Goal: Information Seeking & Learning: Learn about a topic

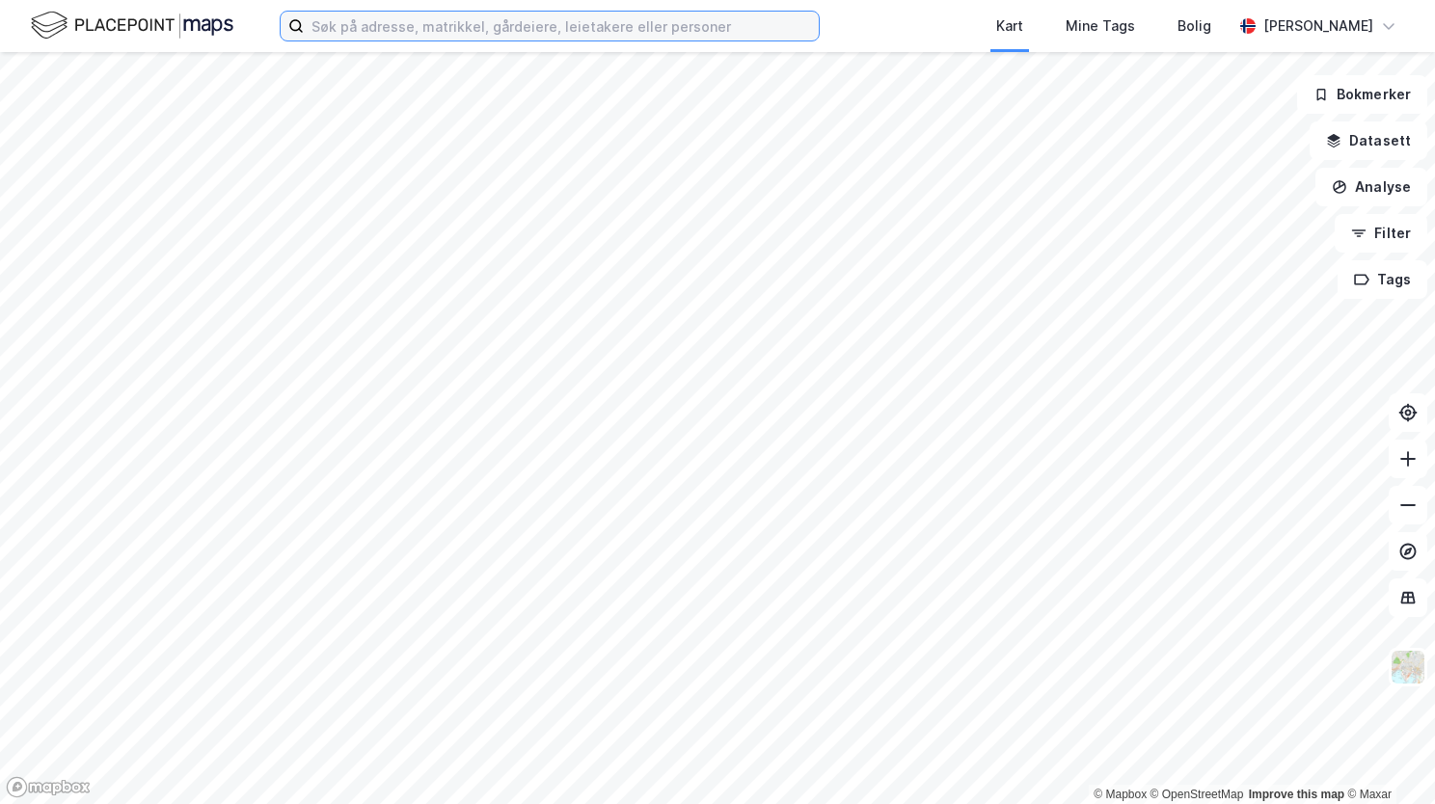
click at [352, 28] on input at bounding box center [561, 26] width 515 height 29
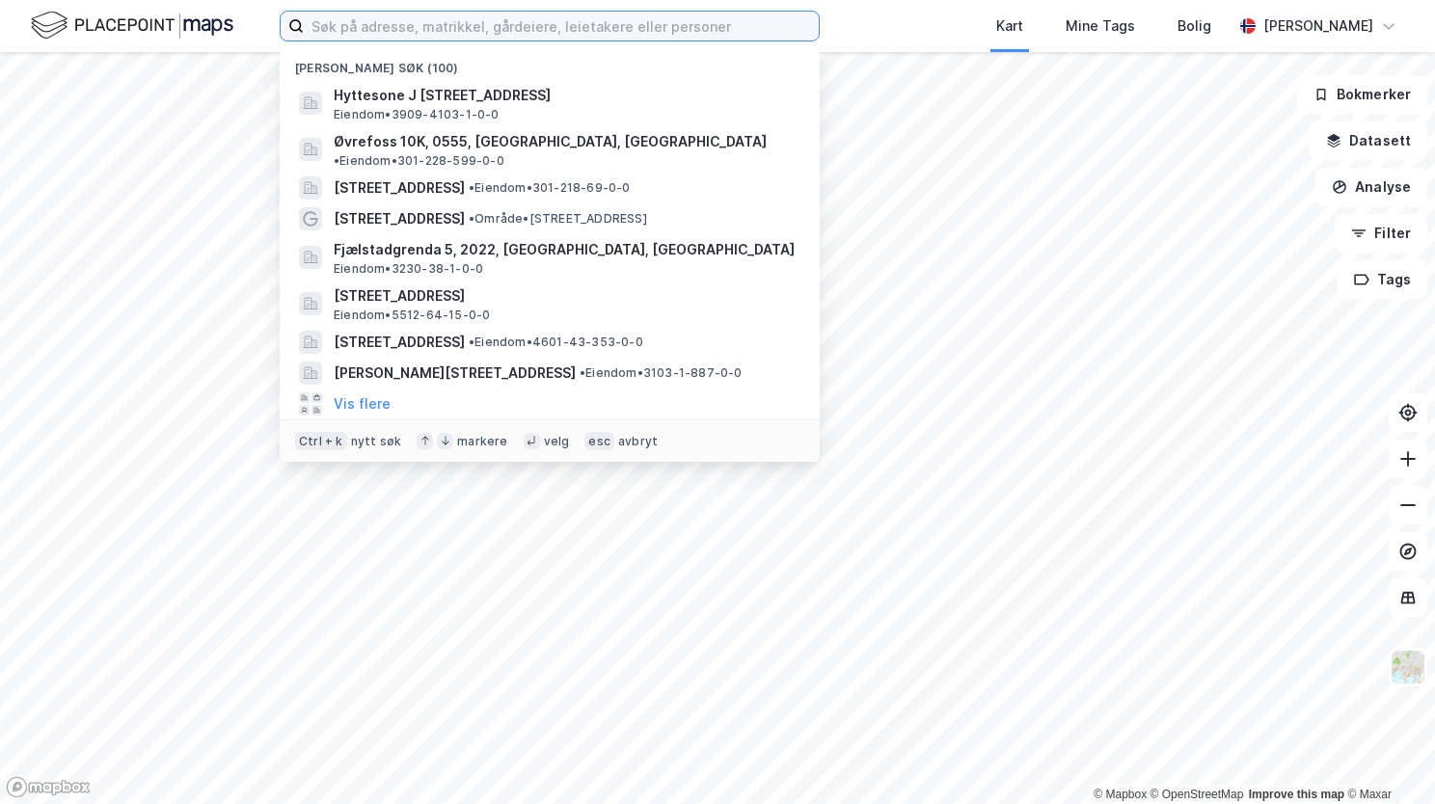
paste input "[STREET_ADDRESS]"
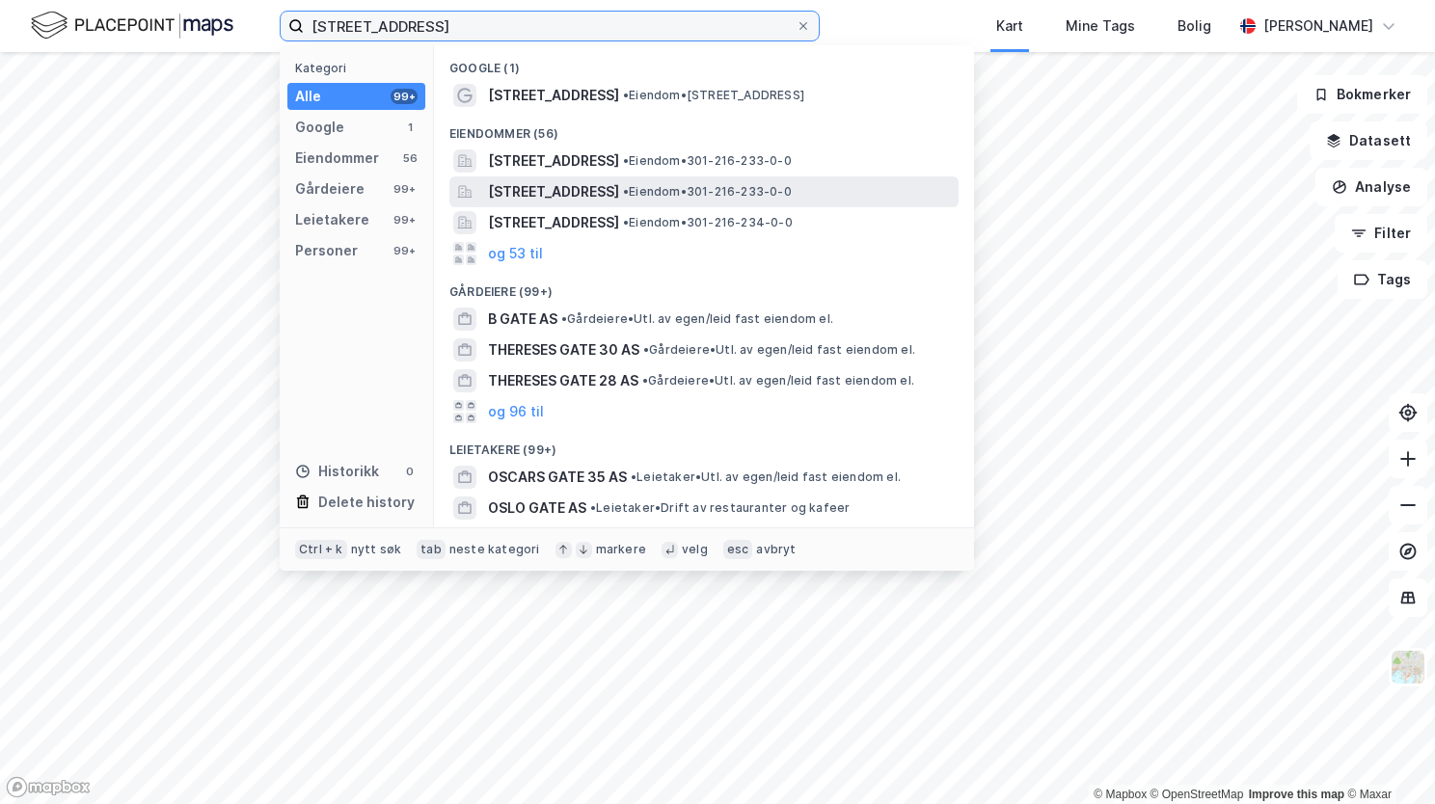
type input "[STREET_ADDRESS]"
click at [571, 198] on span "[STREET_ADDRESS]" at bounding box center [553, 191] width 131 height 23
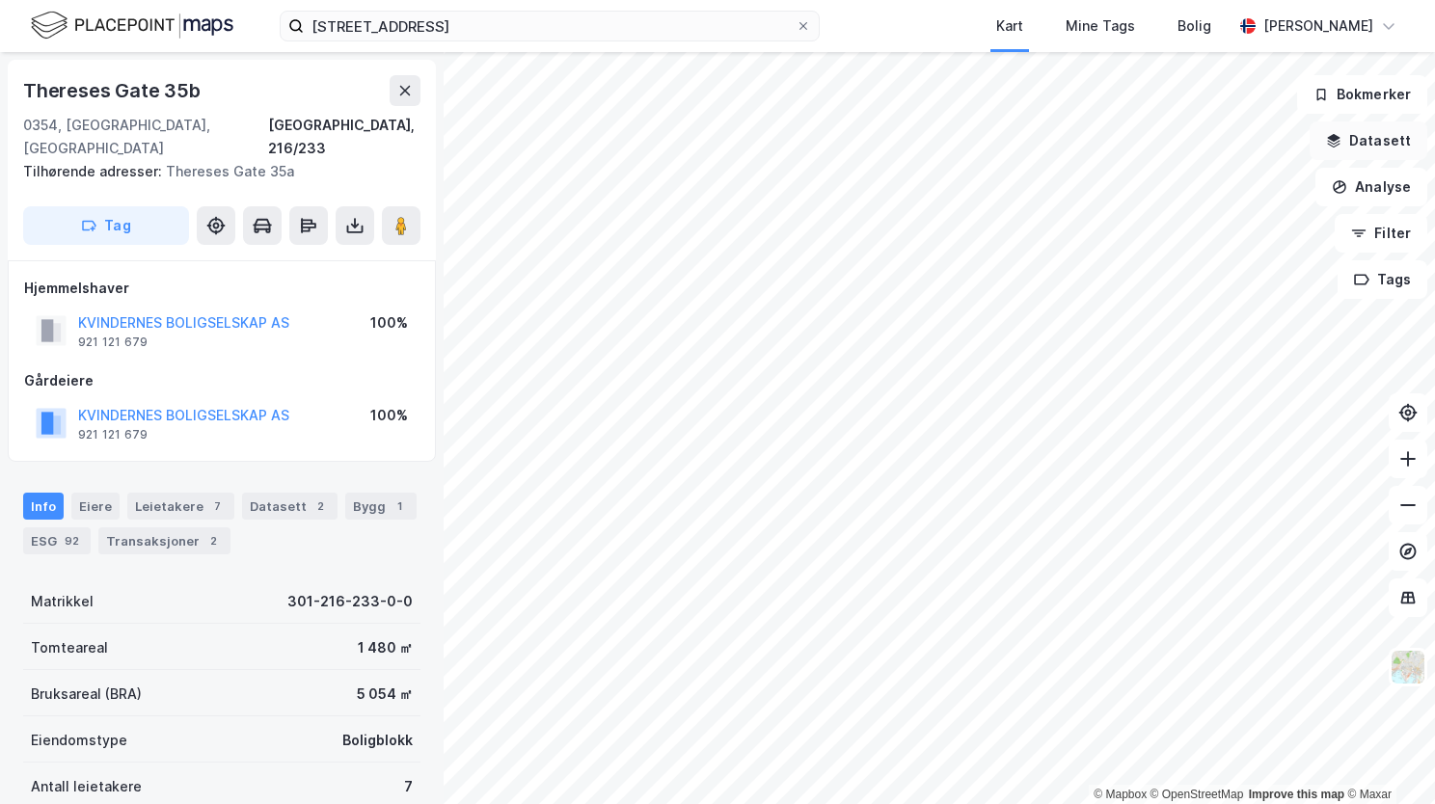
click at [1395, 141] on button "Datasett" at bounding box center [1369, 141] width 118 height 39
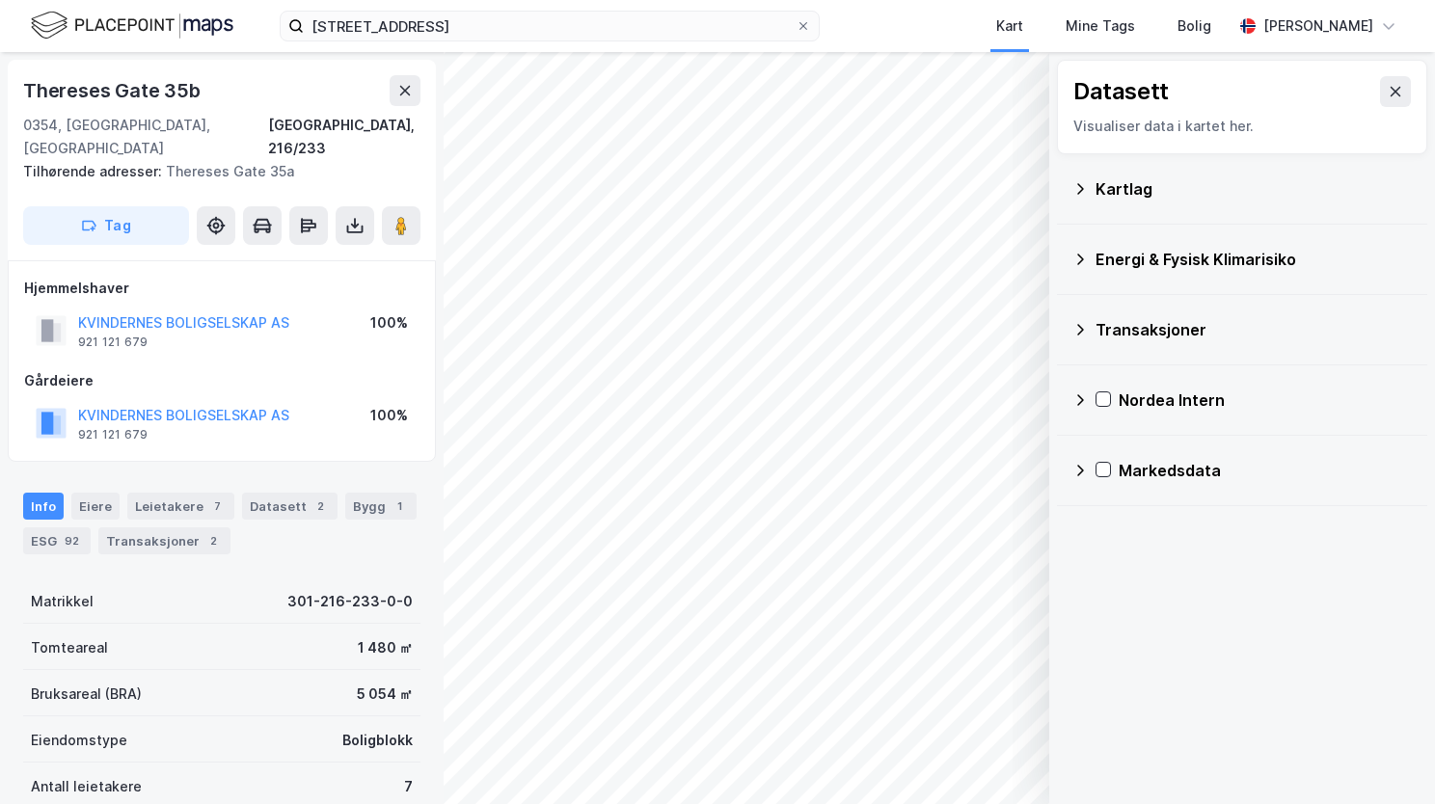
click at [1081, 184] on icon at bounding box center [1080, 188] width 15 height 15
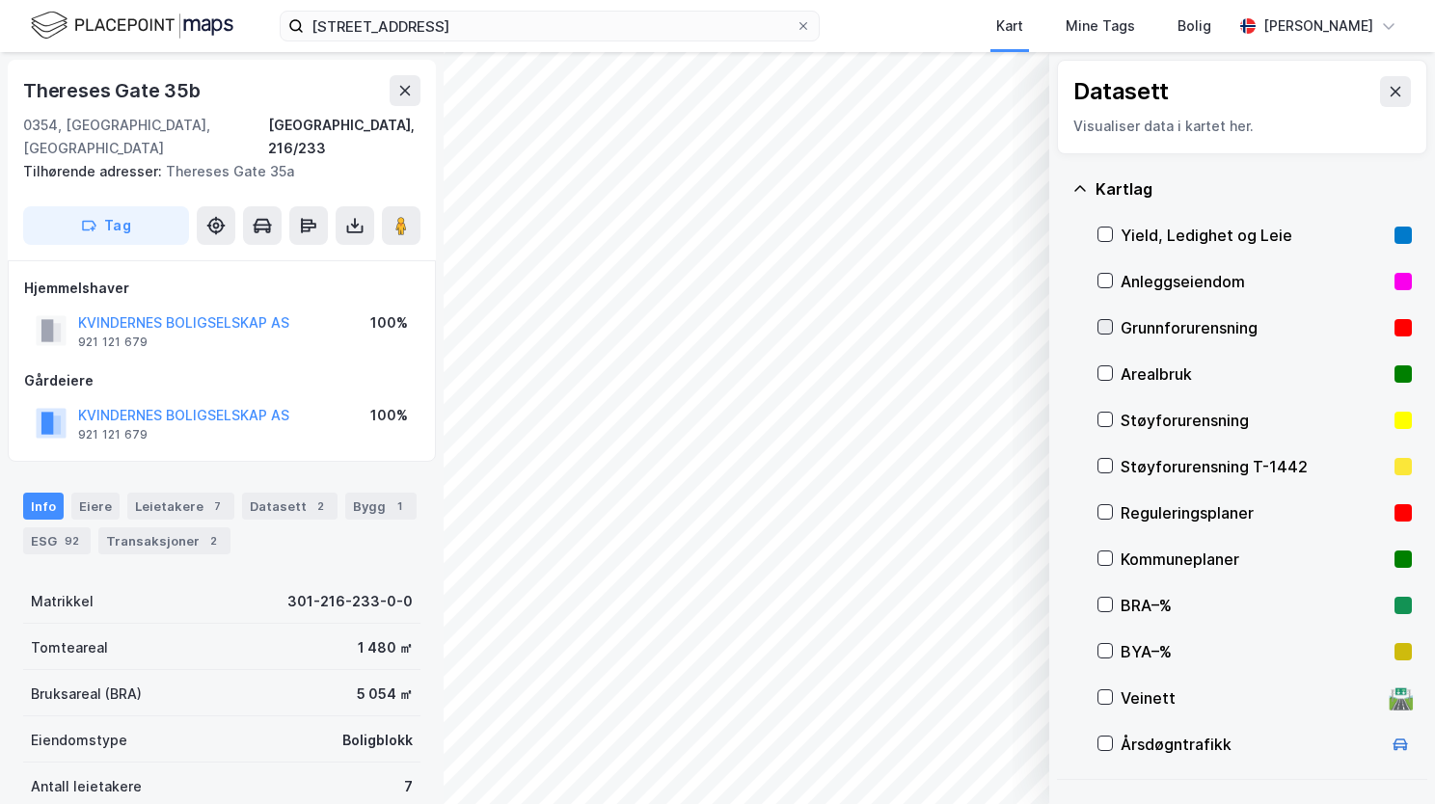
click at [1111, 323] on icon at bounding box center [1106, 327] width 14 height 14
click at [1076, 187] on icon at bounding box center [1080, 188] width 15 height 15
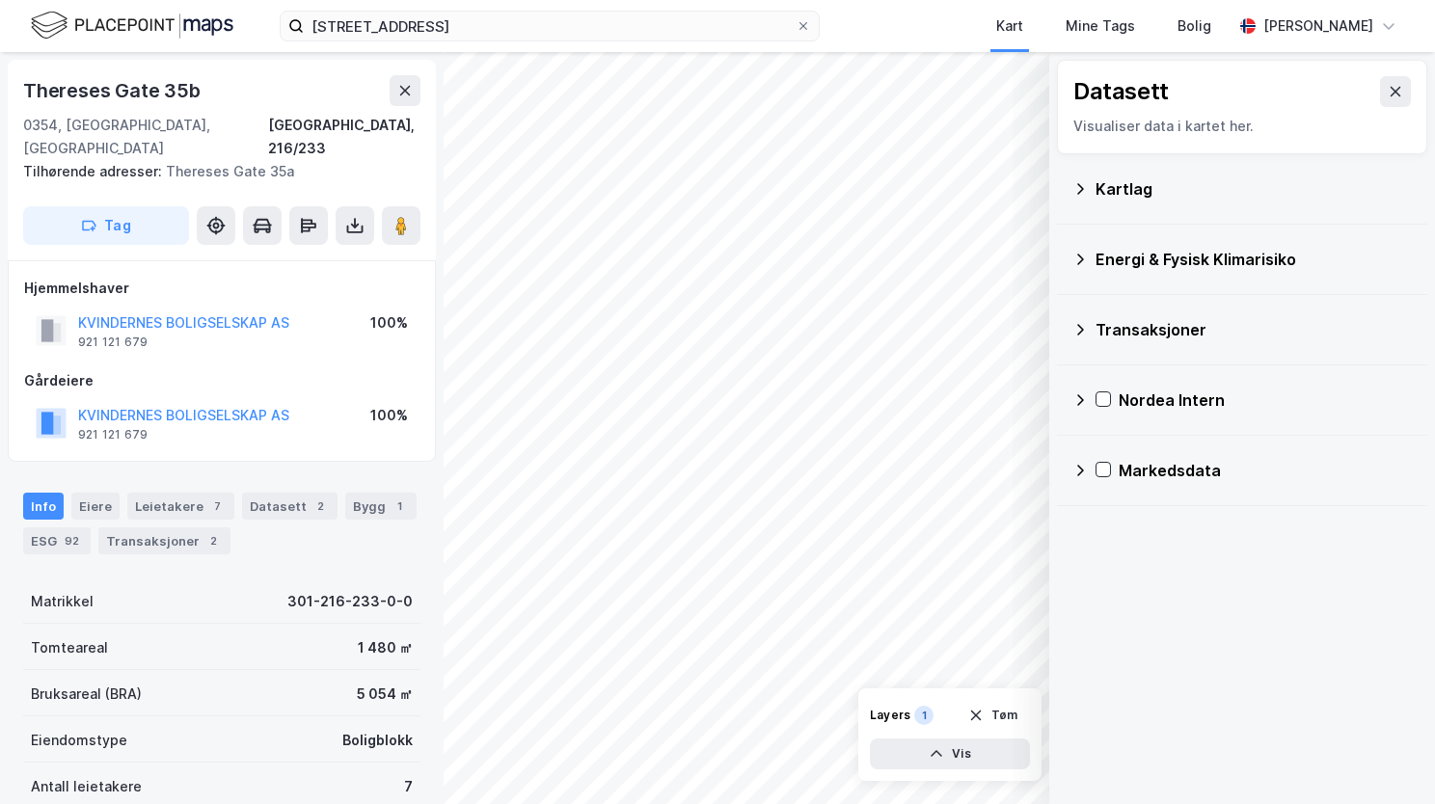
click at [1081, 260] on icon at bounding box center [1080, 259] width 15 height 15
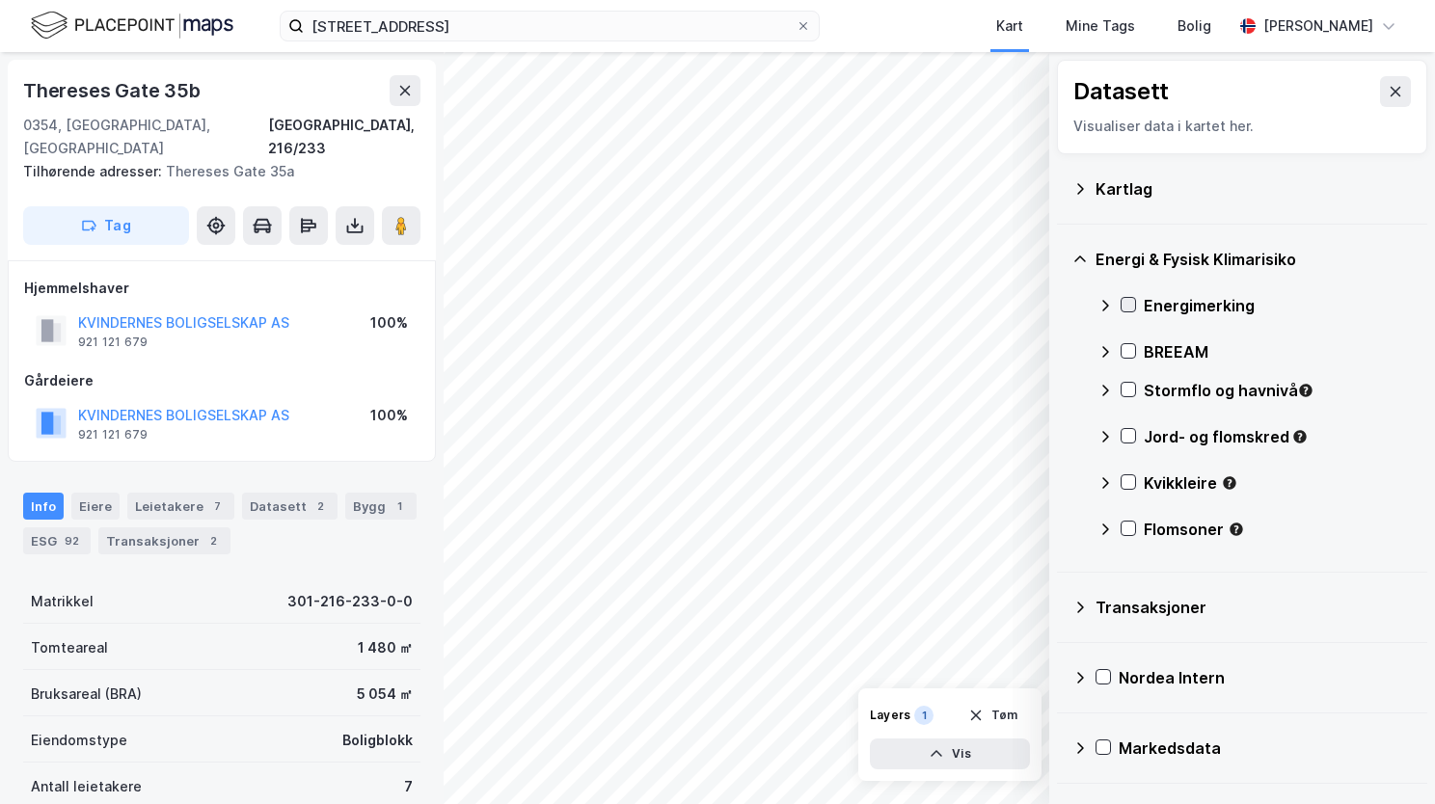
click at [1129, 307] on icon at bounding box center [1129, 305] width 14 height 14
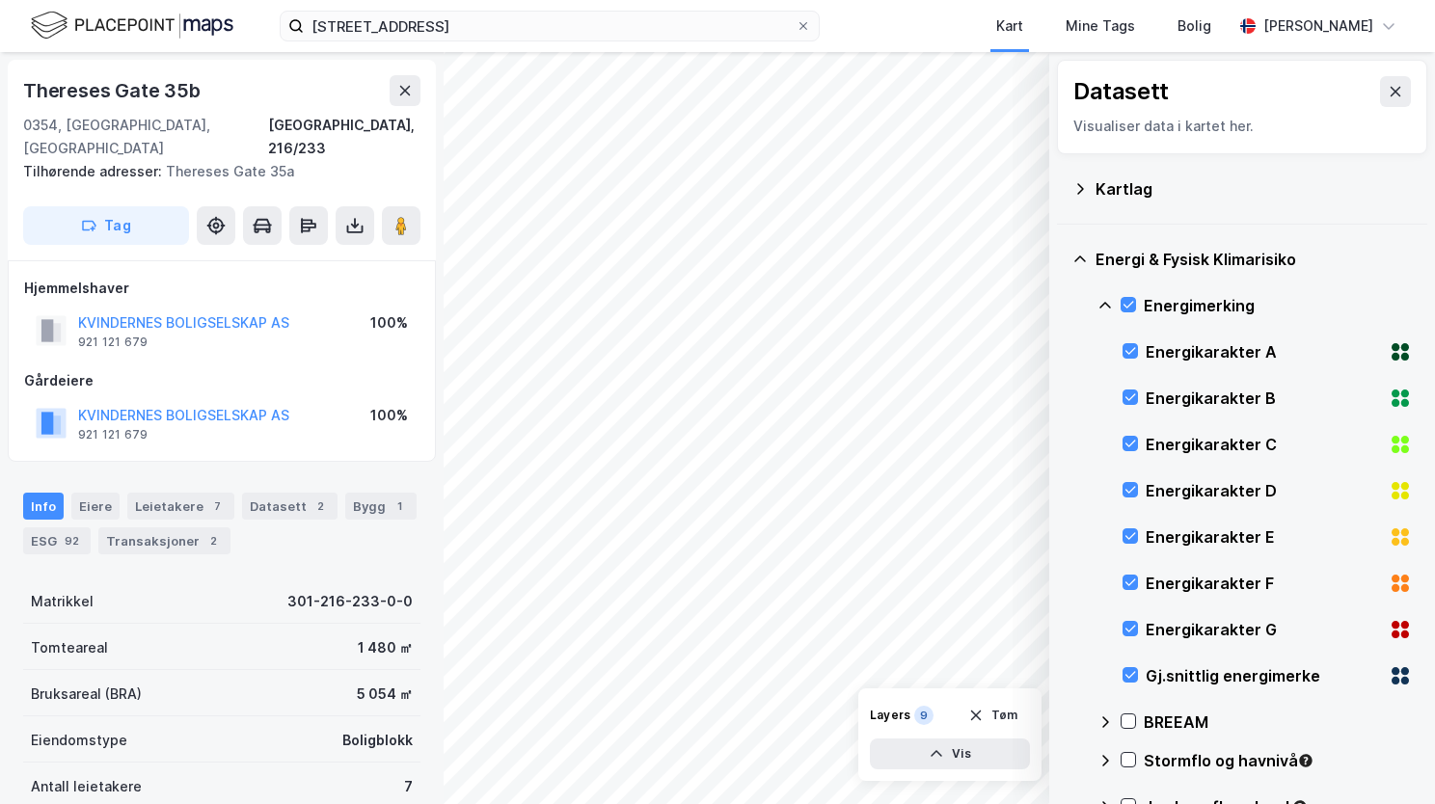
click at [1099, 302] on icon at bounding box center [1105, 305] width 15 height 15
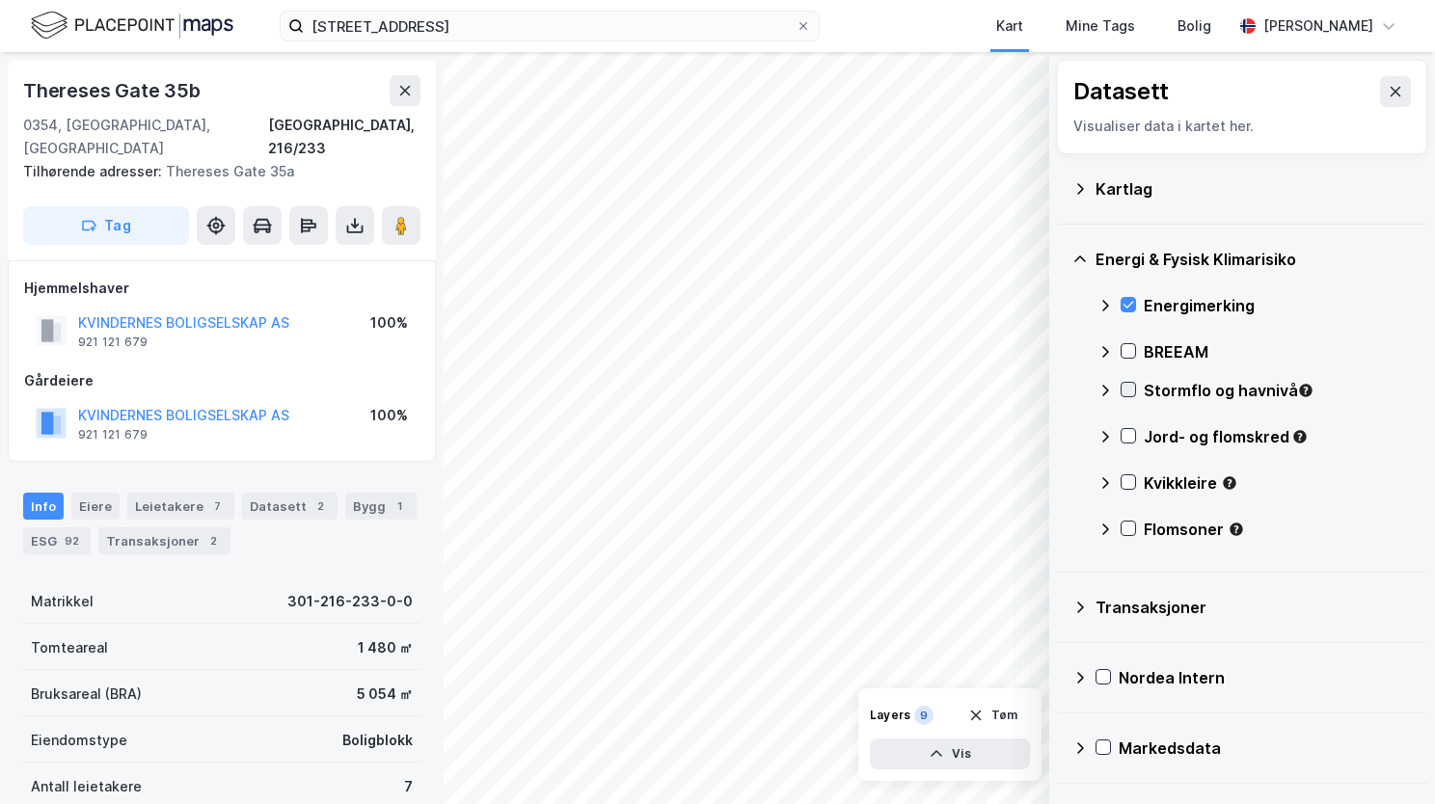
click at [1131, 395] on icon at bounding box center [1129, 390] width 14 height 14
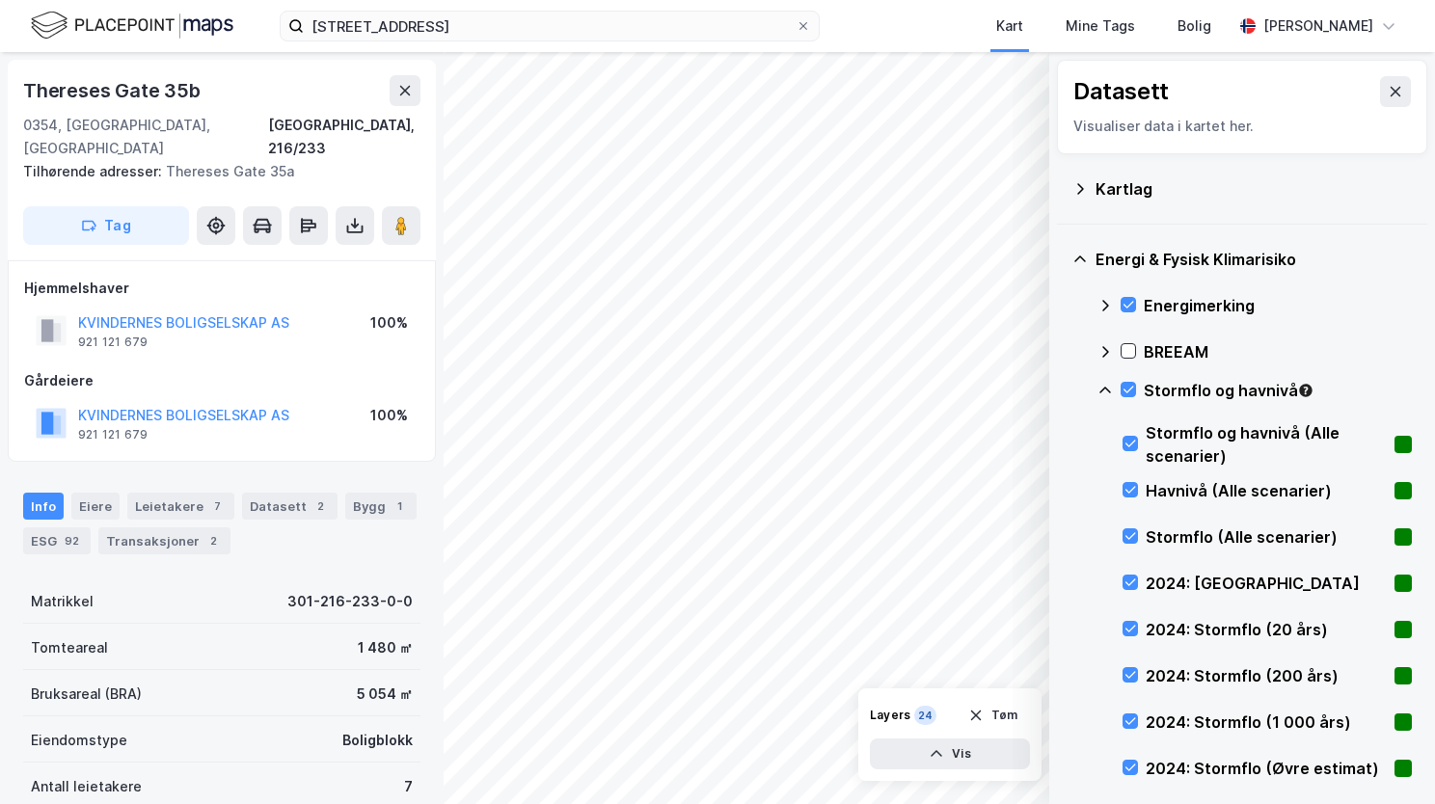
click at [1104, 385] on icon at bounding box center [1105, 390] width 15 height 15
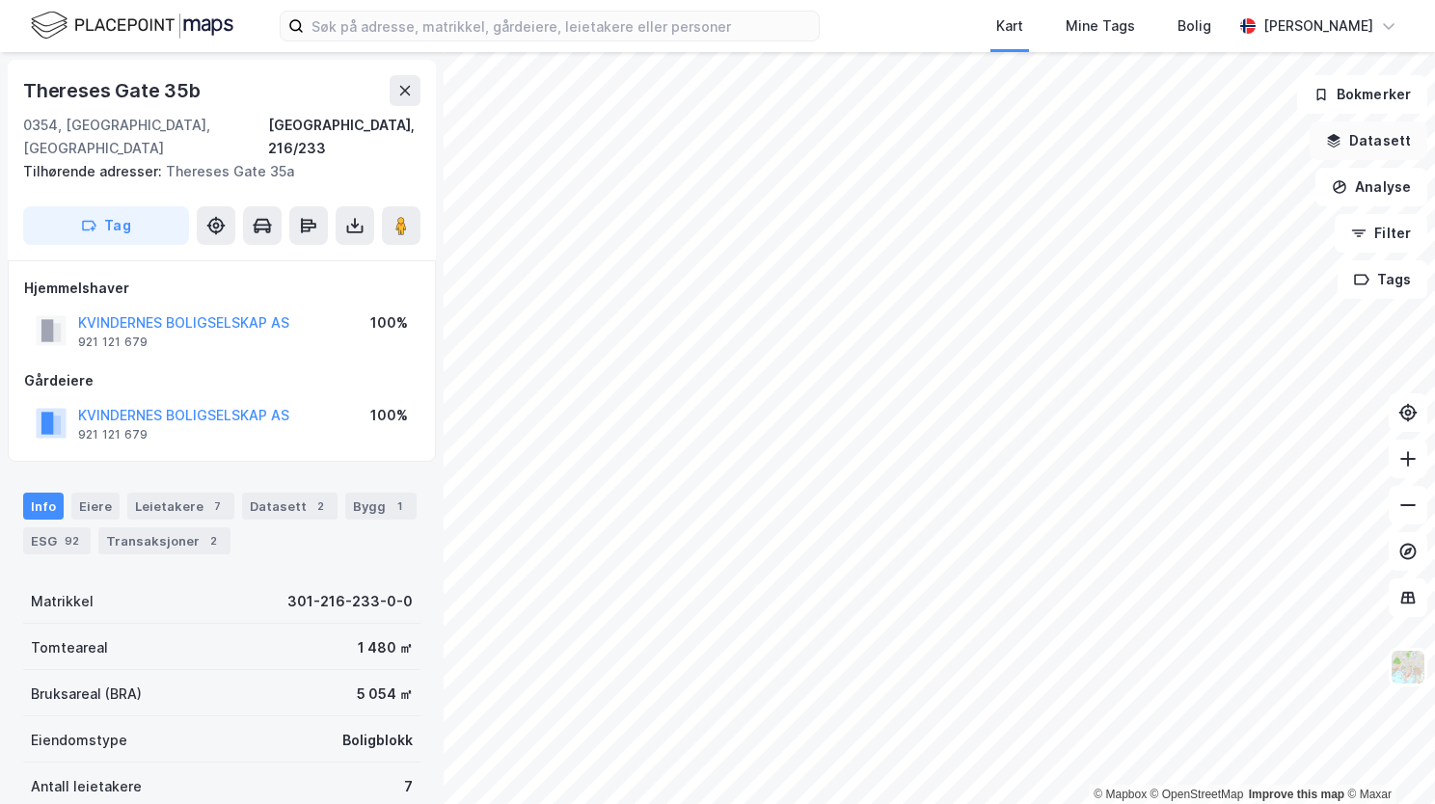
click at [1348, 141] on button "Datasett" at bounding box center [1369, 141] width 118 height 39
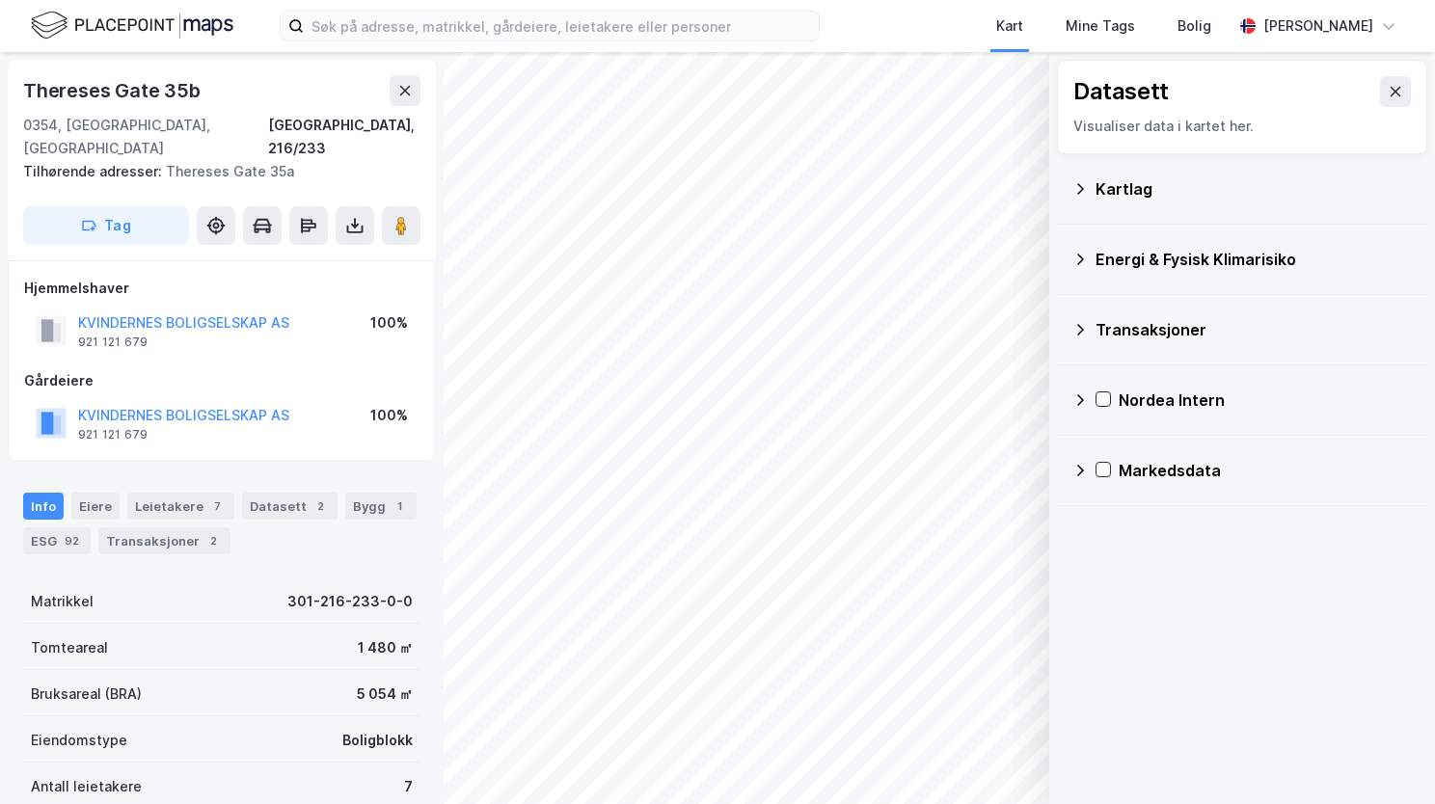
click at [1083, 188] on icon at bounding box center [1080, 188] width 7 height 11
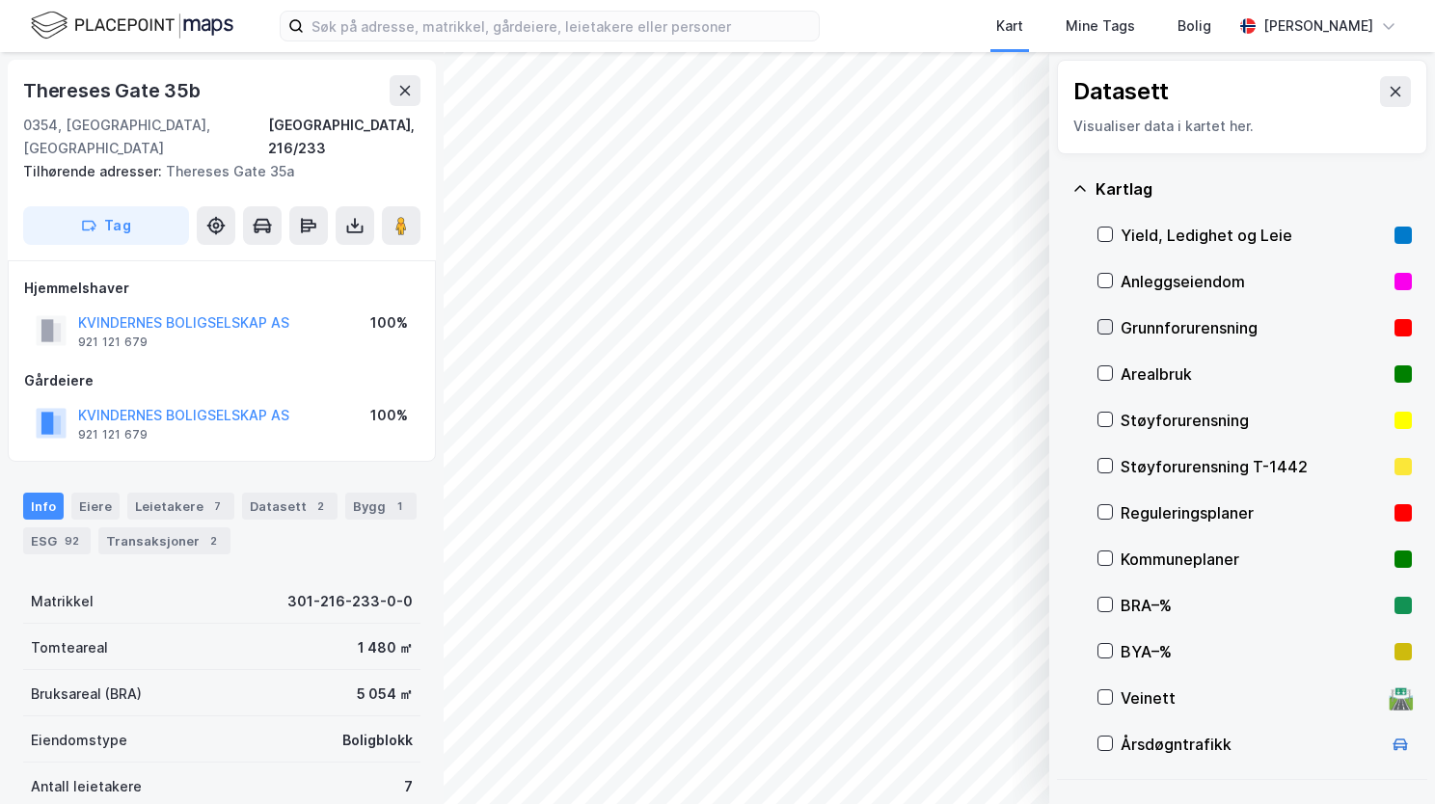
click at [1105, 330] on icon at bounding box center [1106, 327] width 14 height 14
click at [1078, 189] on icon at bounding box center [1080, 188] width 15 height 15
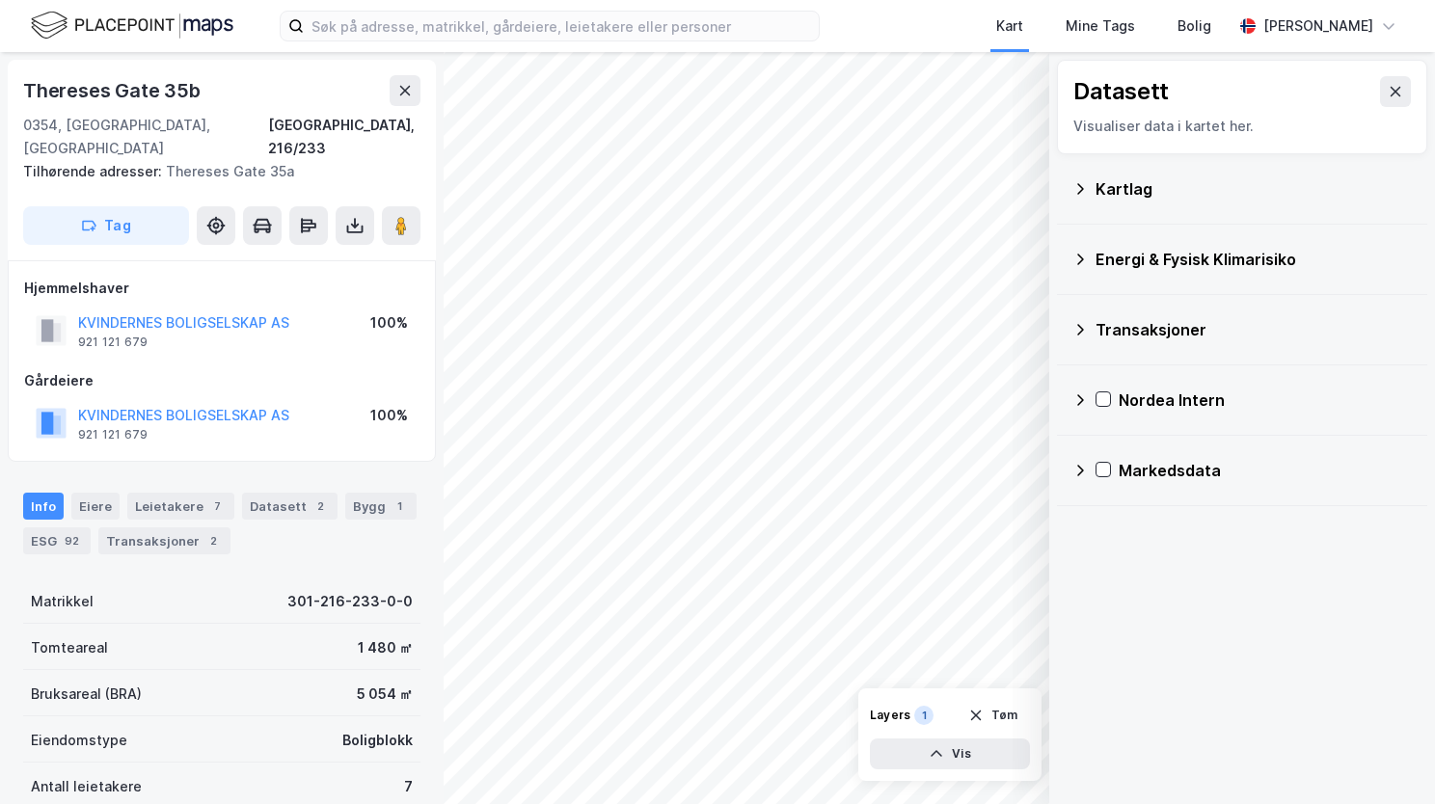
click at [1084, 258] on icon at bounding box center [1080, 259] width 15 height 15
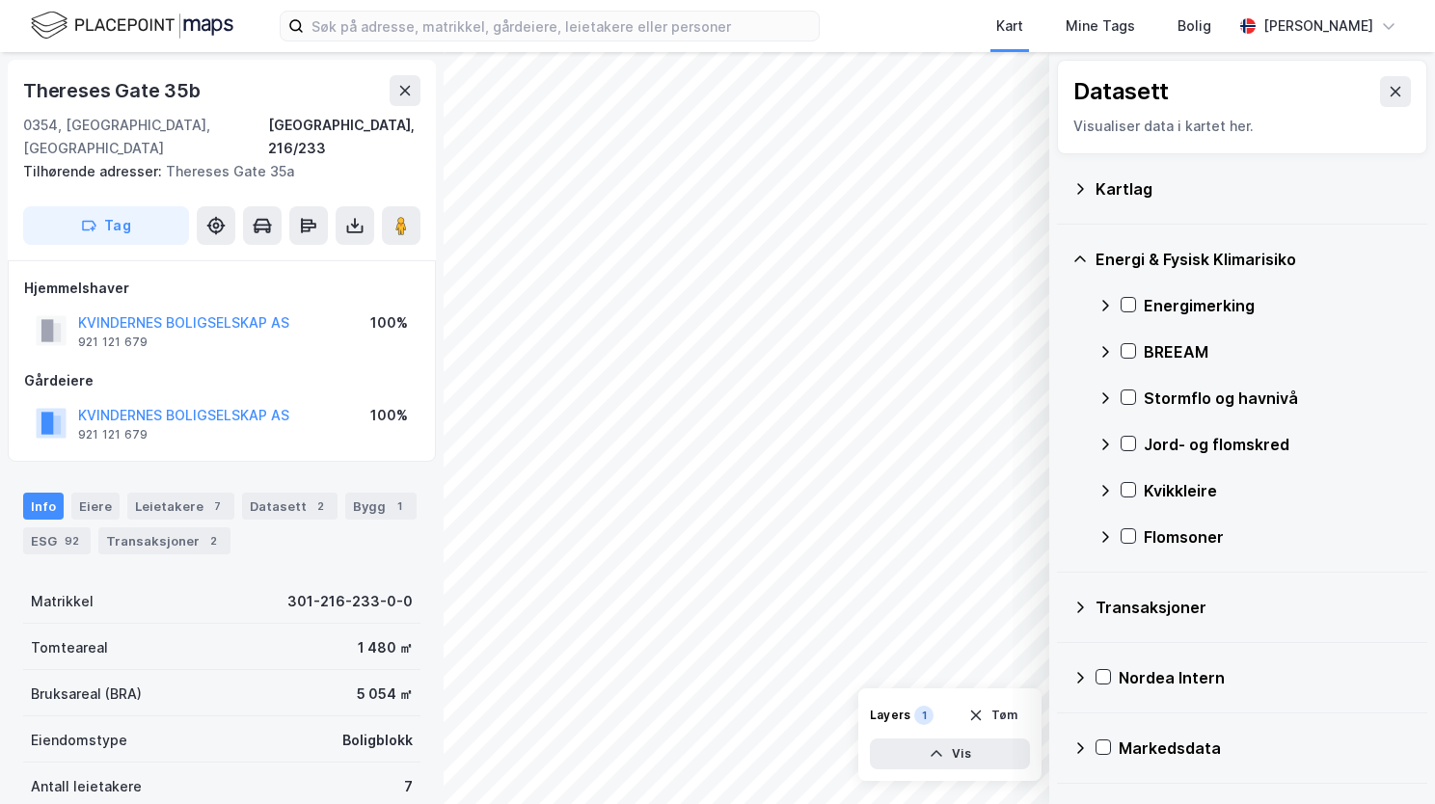
click at [1119, 303] on div "Energimerking" at bounding box center [1255, 306] width 314 height 46
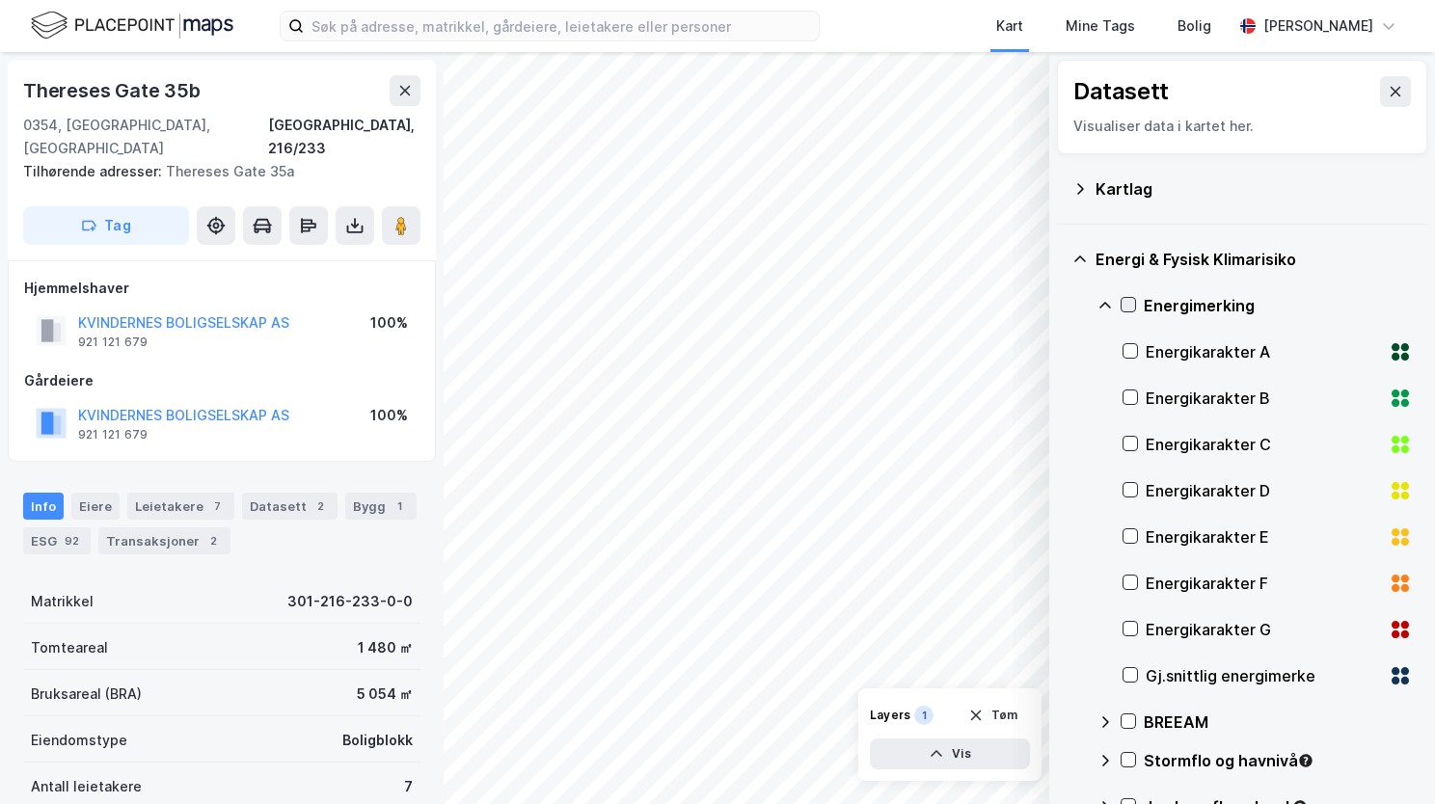
click at [1130, 299] on icon at bounding box center [1129, 305] width 14 height 14
click at [1107, 304] on icon at bounding box center [1106, 305] width 12 height 7
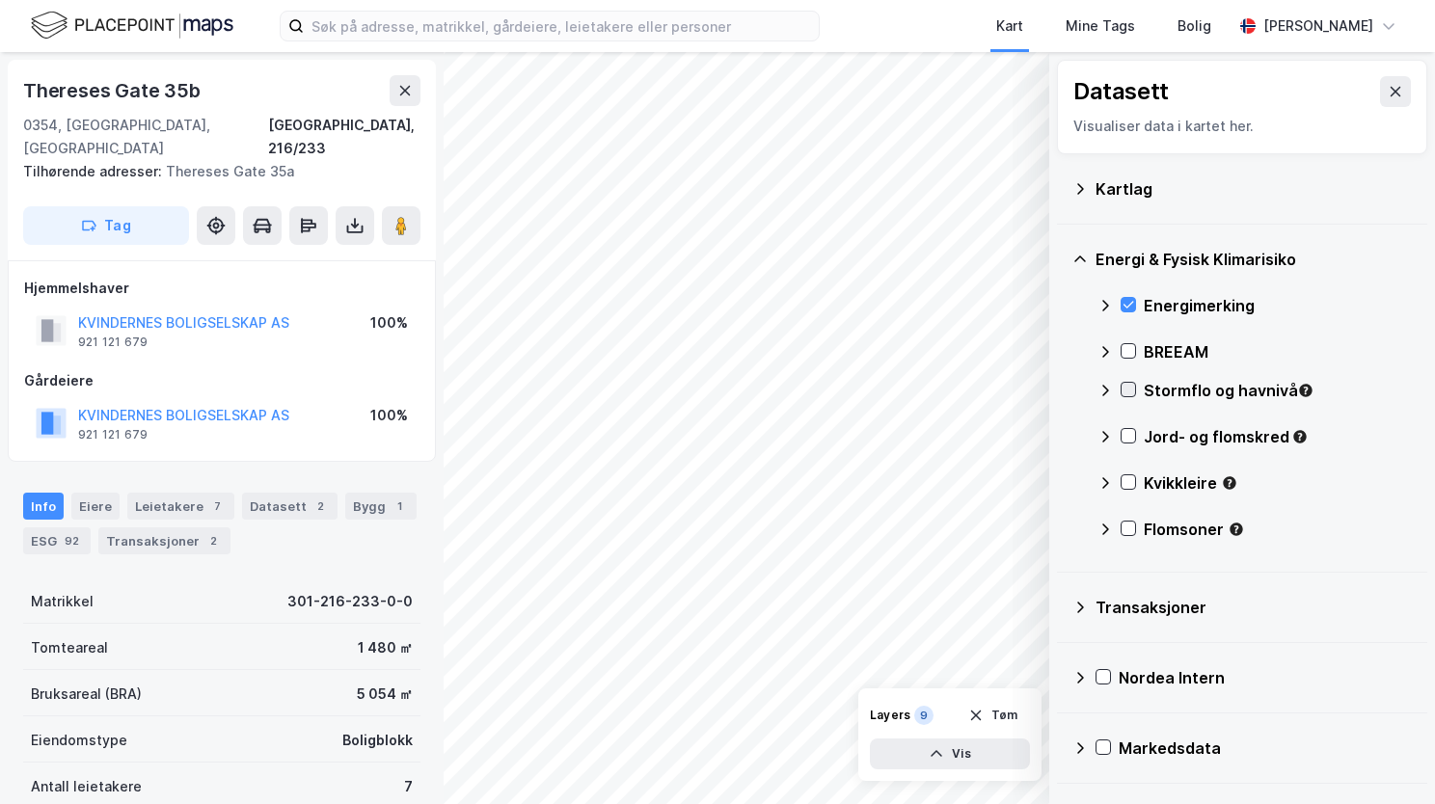
click at [1125, 393] on icon at bounding box center [1129, 390] width 14 height 14
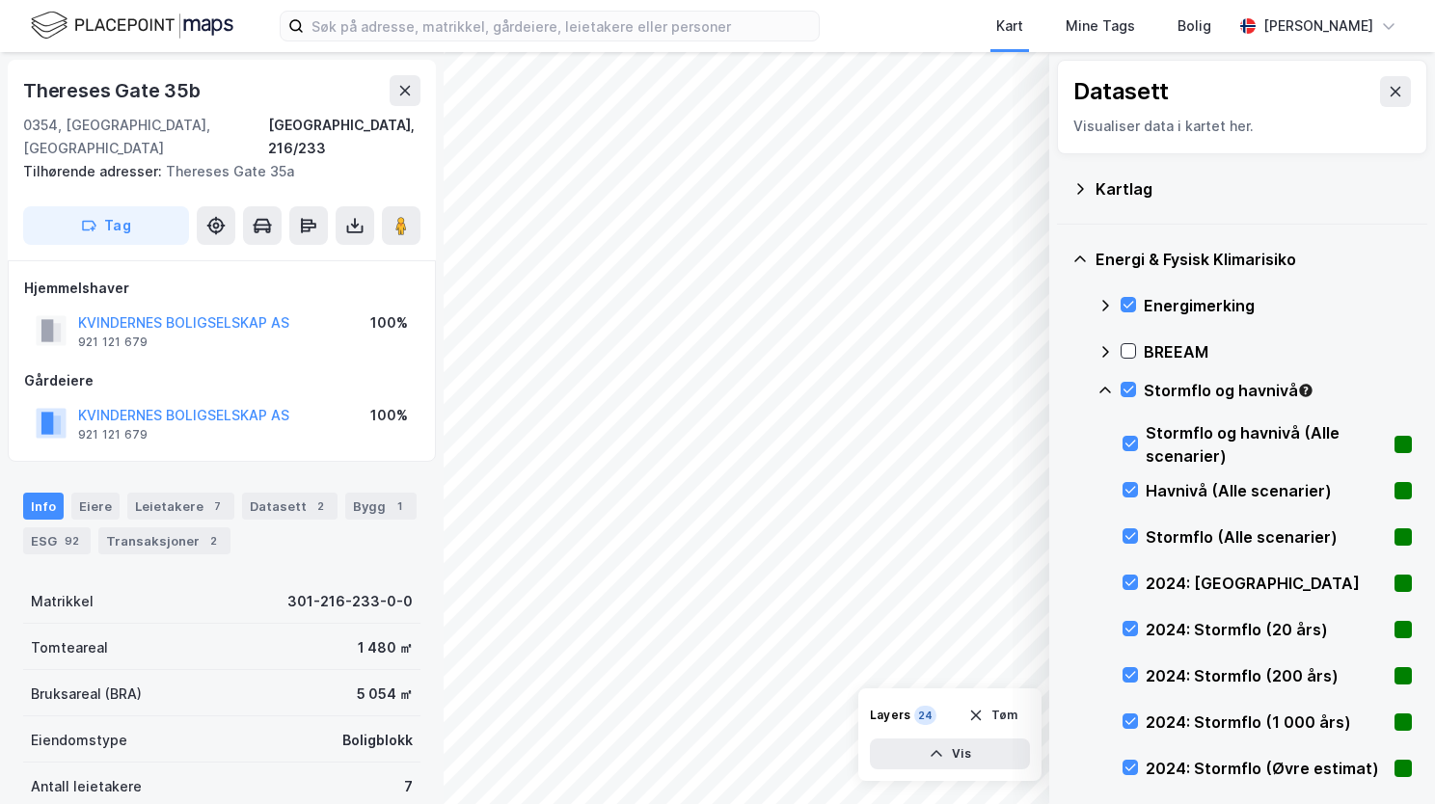
click at [1103, 388] on icon at bounding box center [1105, 390] width 15 height 15
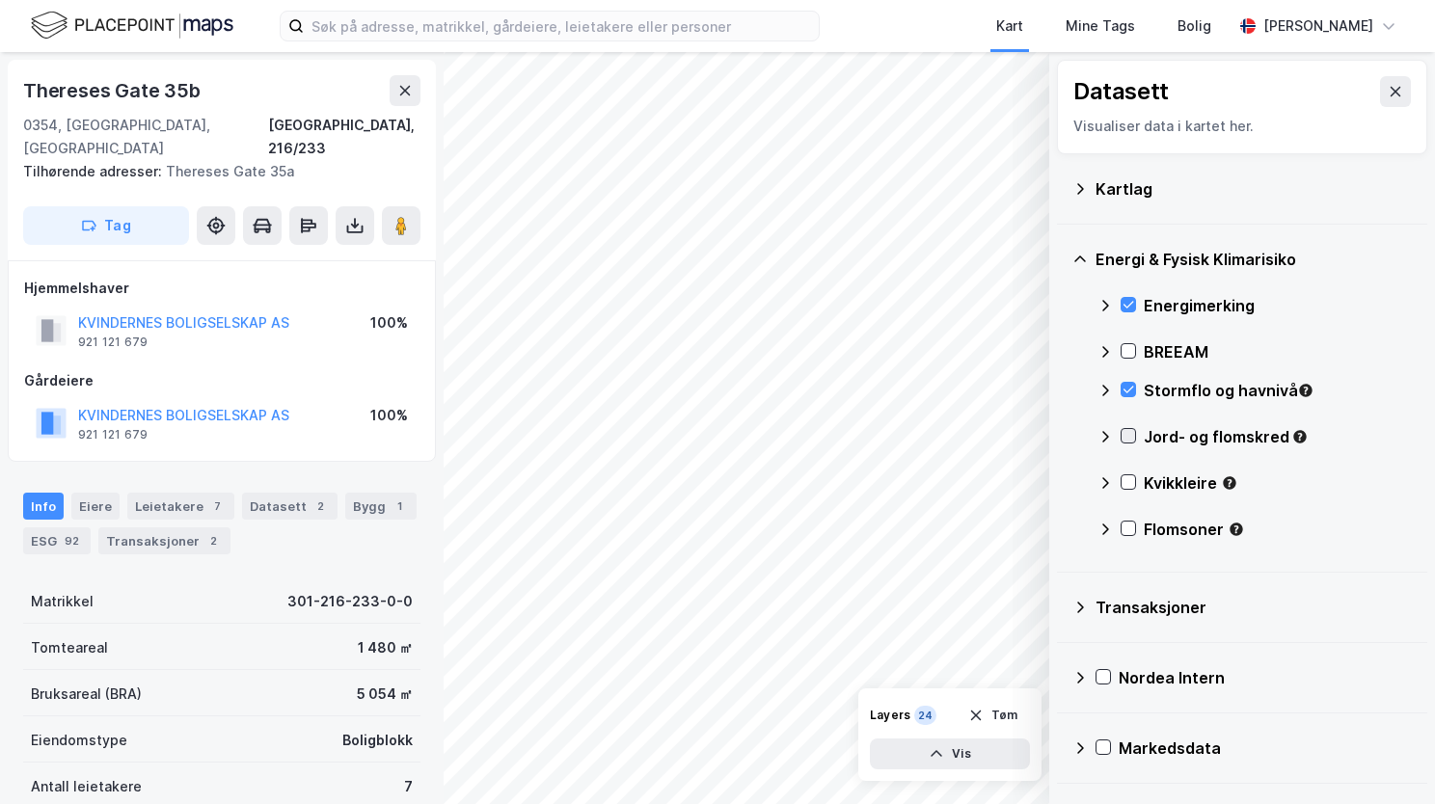
click at [1129, 438] on icon at bounding box center [1129, 436] width 14 height 14
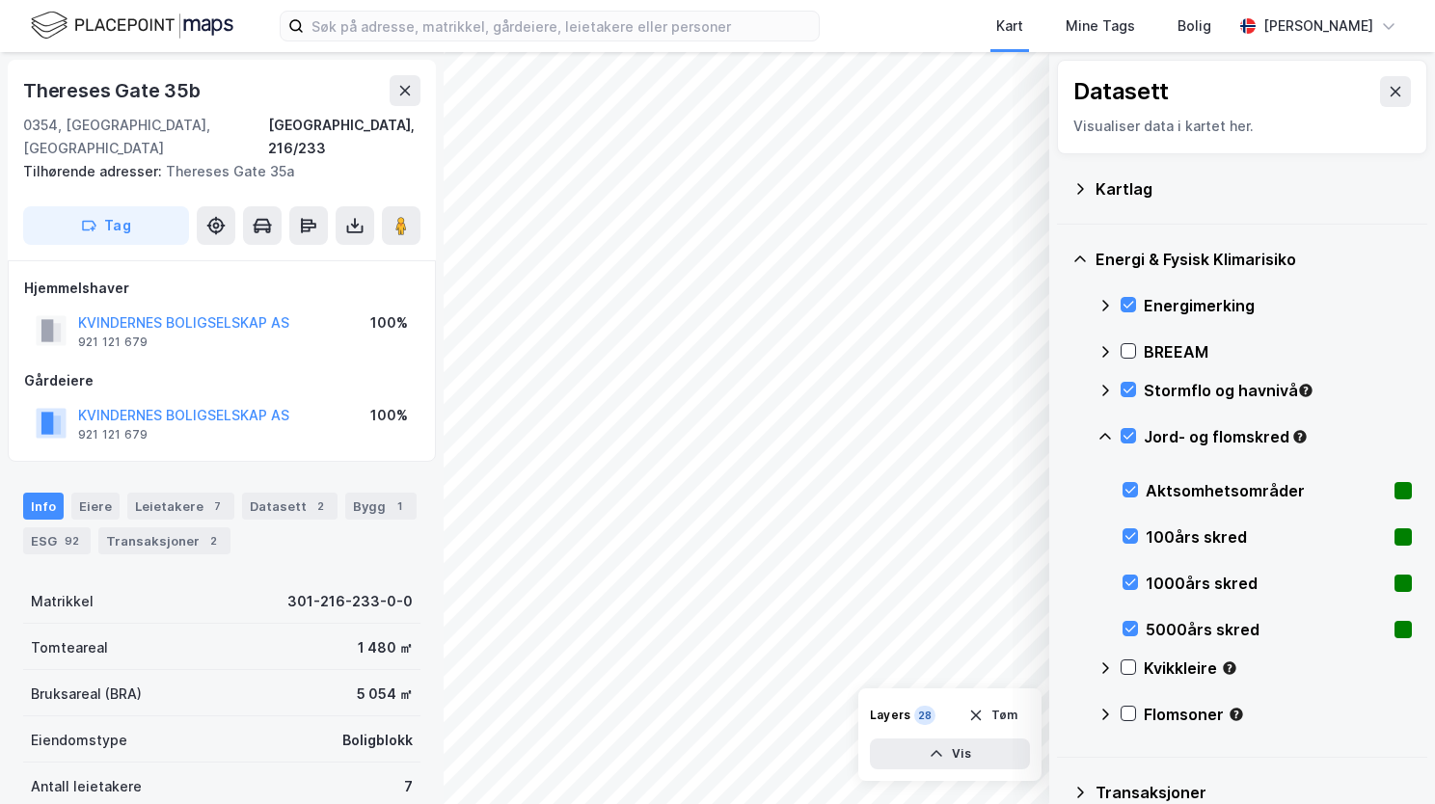
click at [1107, 435] on icon at bounding box center [1106, 436] width 12 height 7
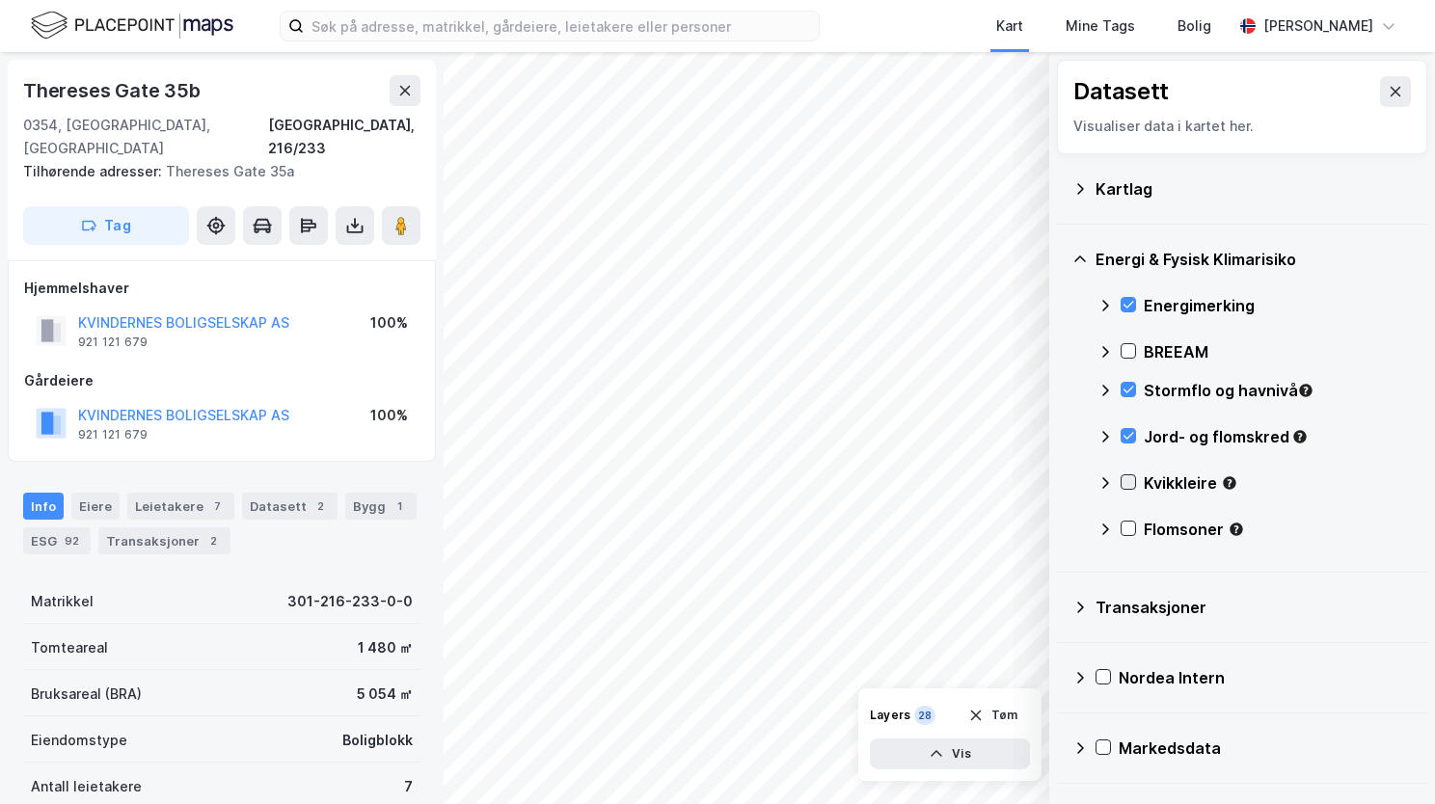
click at [1130, 480] on icon at bounding box center [1129, 483] width 14 height 14
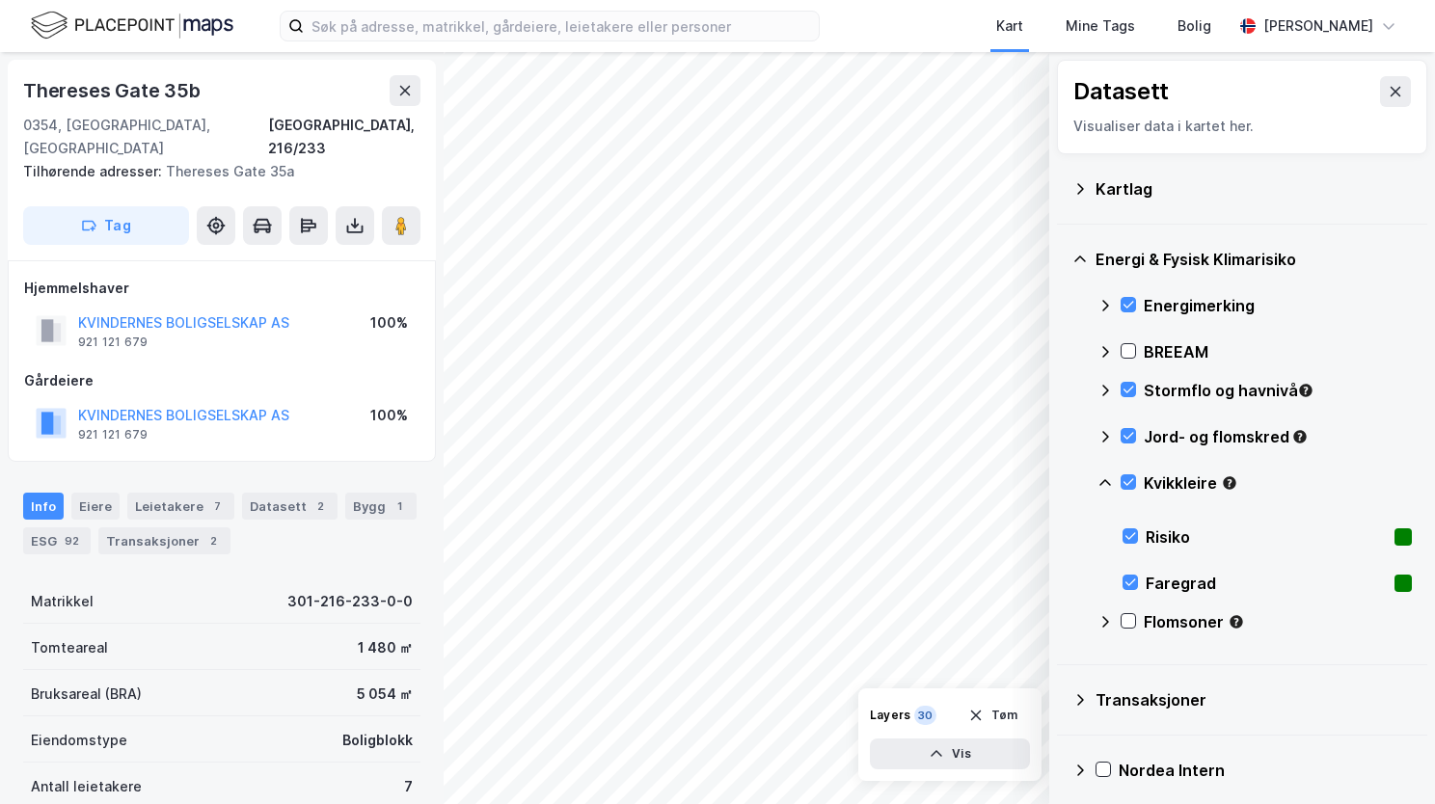
drag, startPoint x: 1107, startPoint y: 478, endPoint x: 1082, endPoint y: 439, distance: 46.8
click at [1107, 476] on icon at bounding box center [1105, 483] width 15 height 15
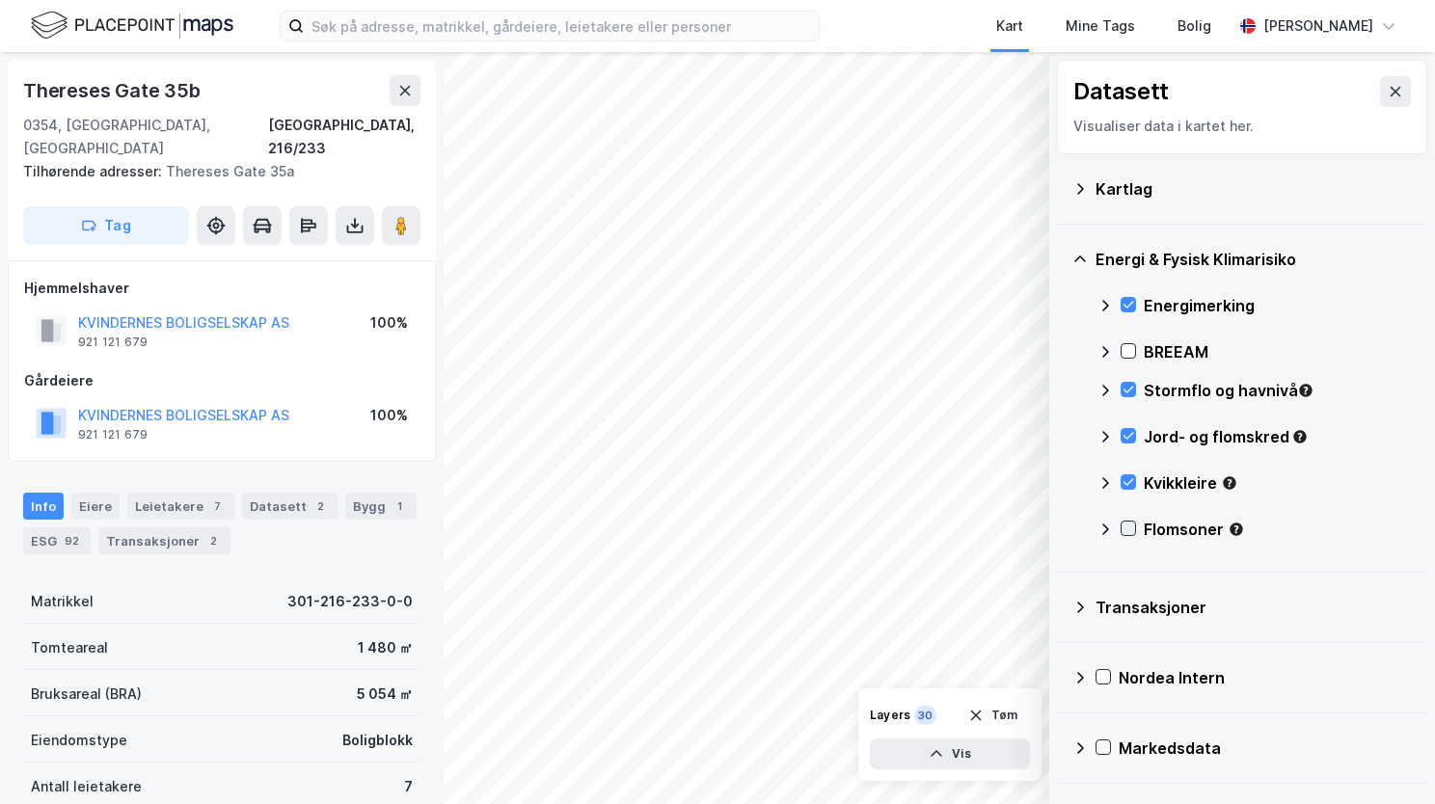
click at [1122, 534] on div at bounding box center [1128, 528] width 15 height 15
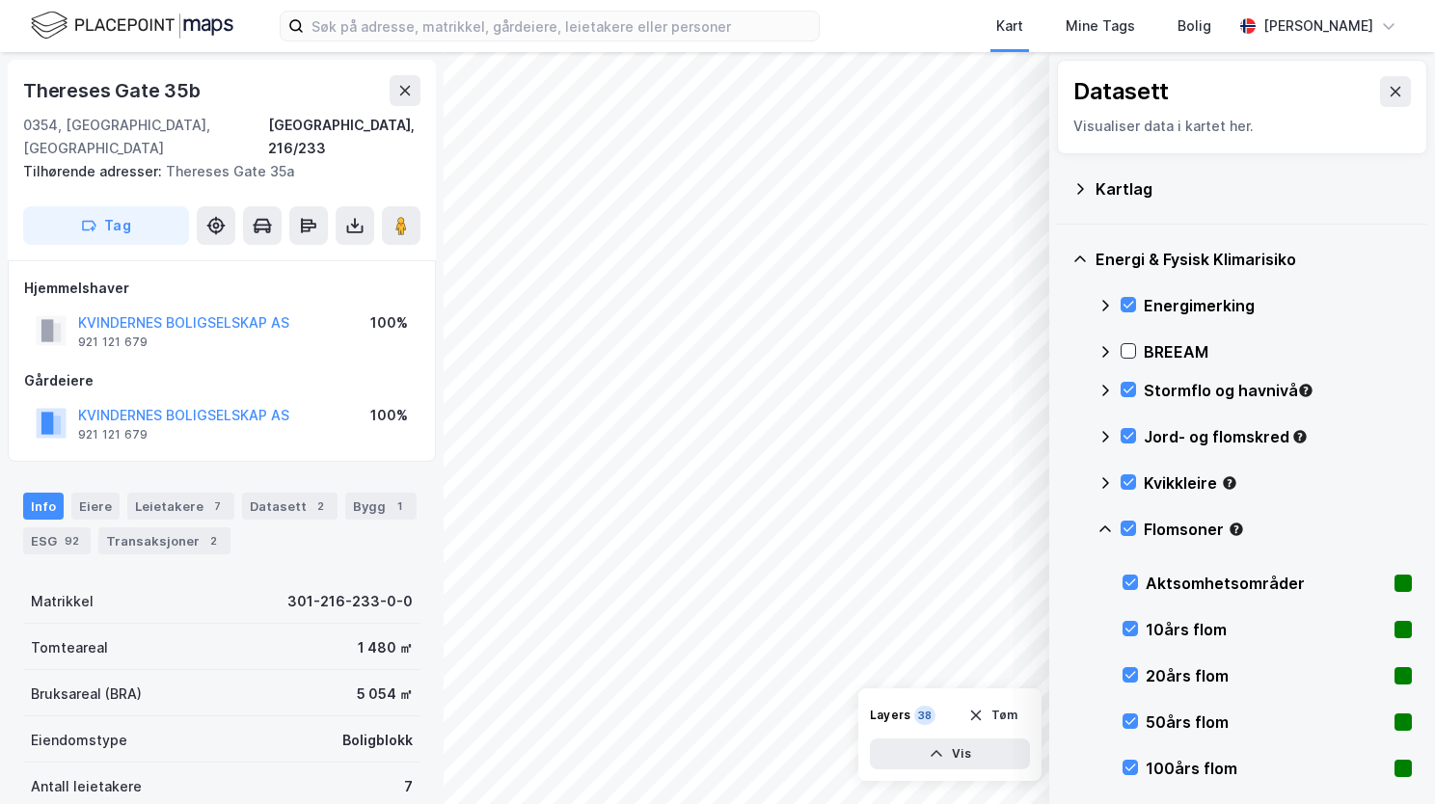
click at [1110, 533] on icon at bounding box center [1105, 529] width 15 height 15
